Goal: Task Accomplishment & Management: Manage account settings

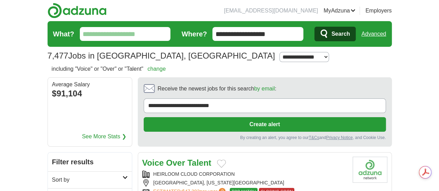
click at [0, 0] on link "Preferences" at bounding box center [0, 0] width 0 height 0
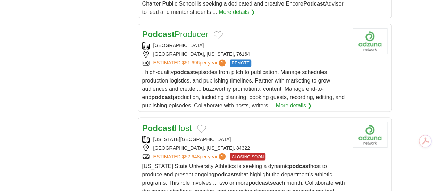
scroll to position [530, 0]
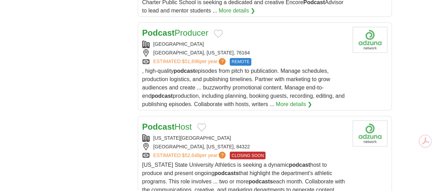
click at [197, 123] on button "Add to favorite jobs" at bounding box center [201, 127] width 9 height 8
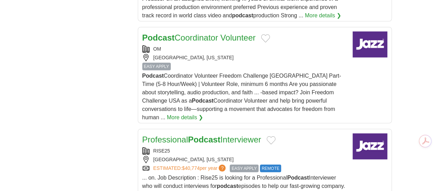
scroll to position [935, 0]
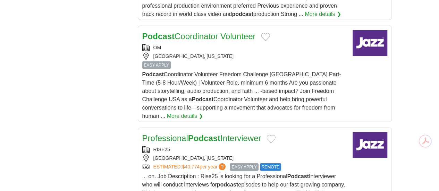
click at [267, 135] on button "Add to favorite jobs" at bounding box center [271, 139] width 9 height 8
